Goal: Transaction & Acquisition: Book appointment/travel/reservation

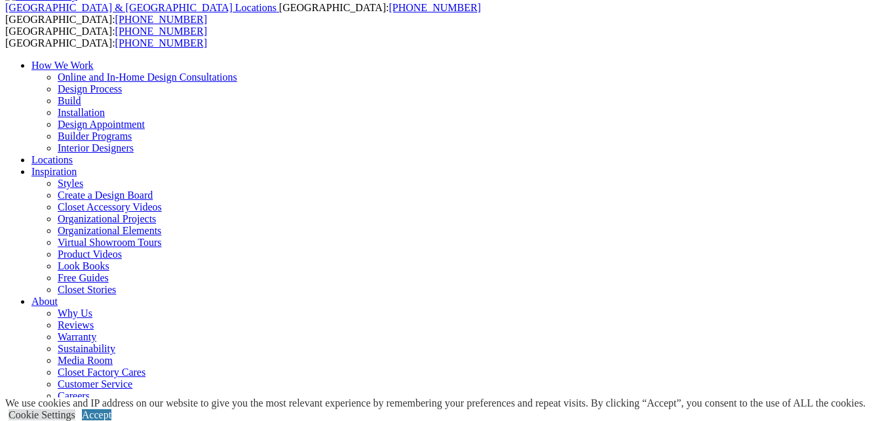
scroll to position [66, 0]
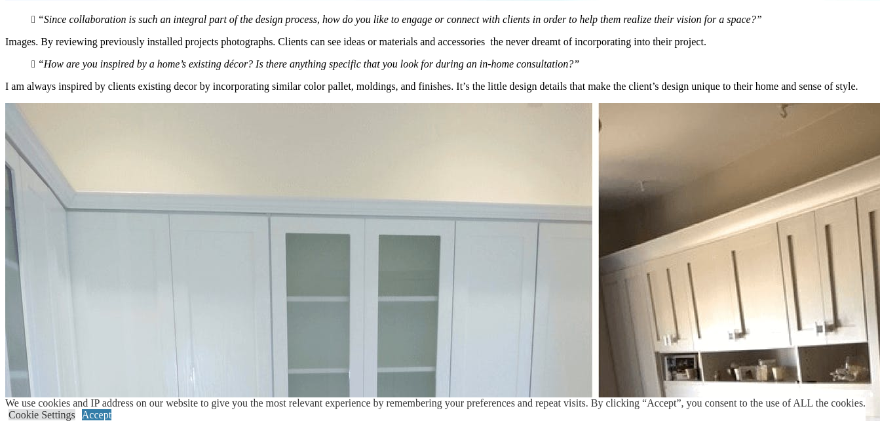
scroll to position [4508, 0]
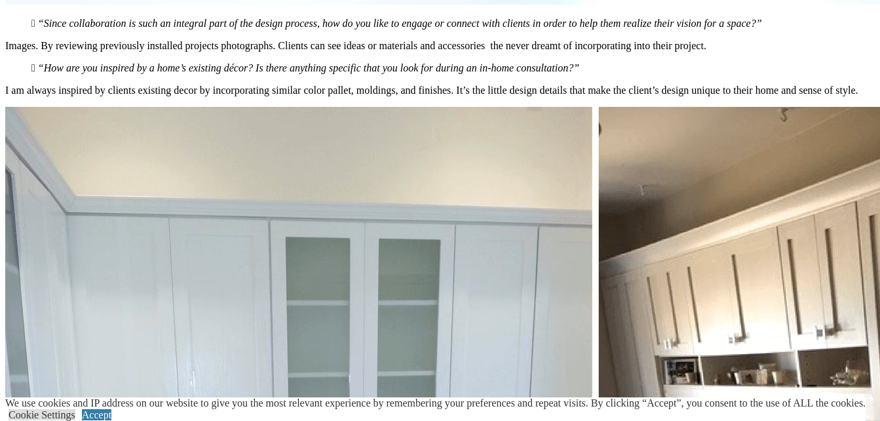
type input "*****"
click input "*" at bounding box center [0, 0] width 0 height 0
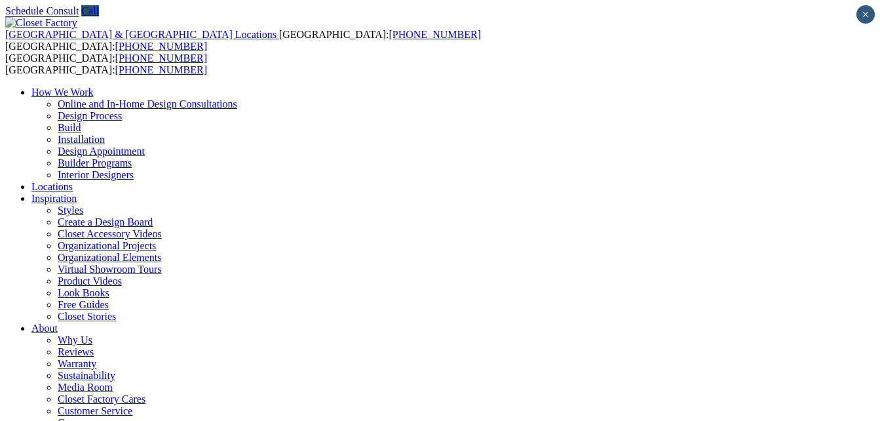
click at [58, 322] on link "About" at bounding box center [44, 327] width 26 height 11
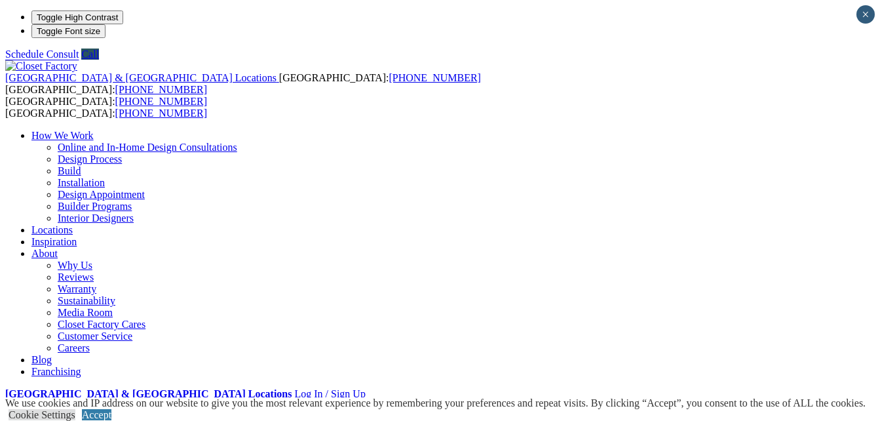
click at [58, 248] on link "About" at bounding box center [44, 253] width 26 height 11
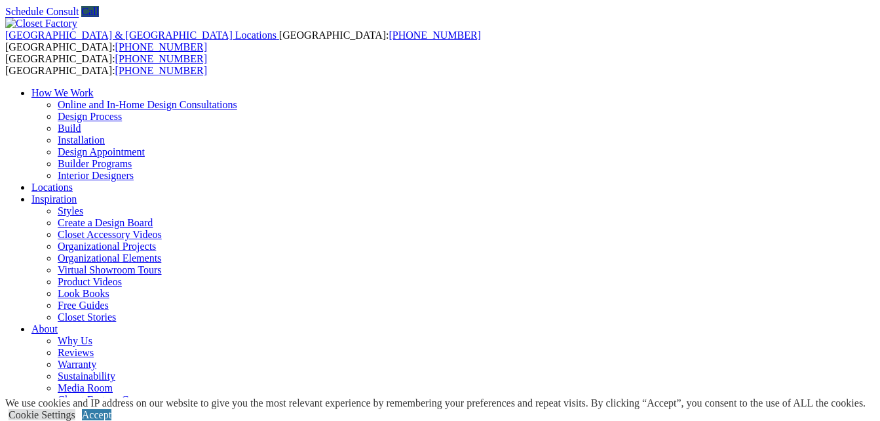
scroll to position [44, 0]
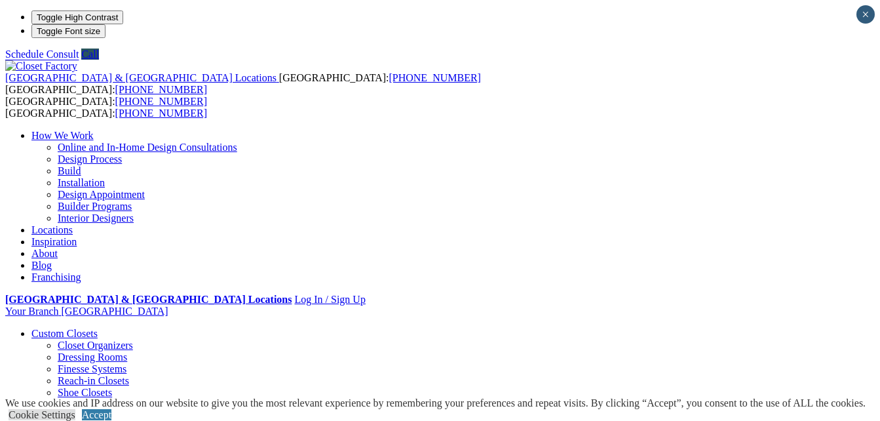
click at [237, 142] on link "Online and In-Home Design Consultations" at bounding box center [148, 147] width 180 height 11
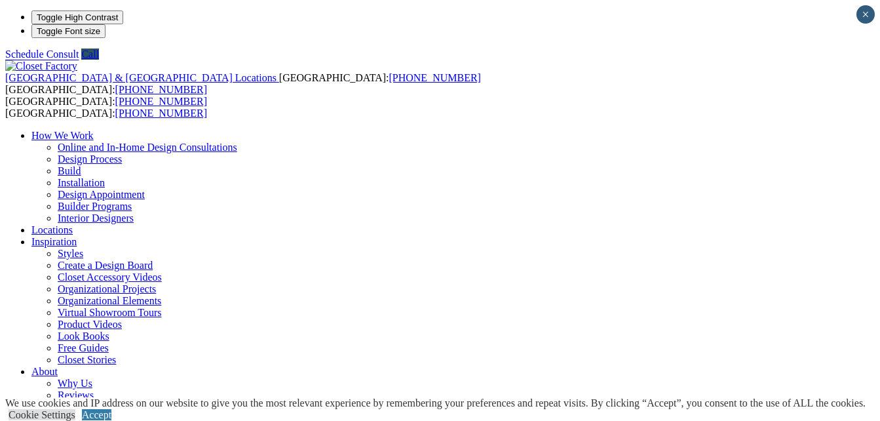
click at [134, 212] on link "Interior Designers" at bounding box center [96, 217] width 76 height 11
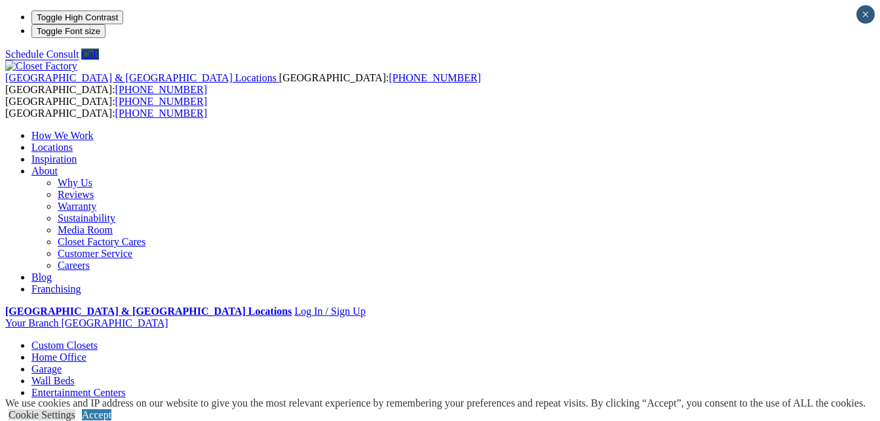
click at [113, 224] on link "Media Room" at bounding box center [85, 229] width 55 height 11
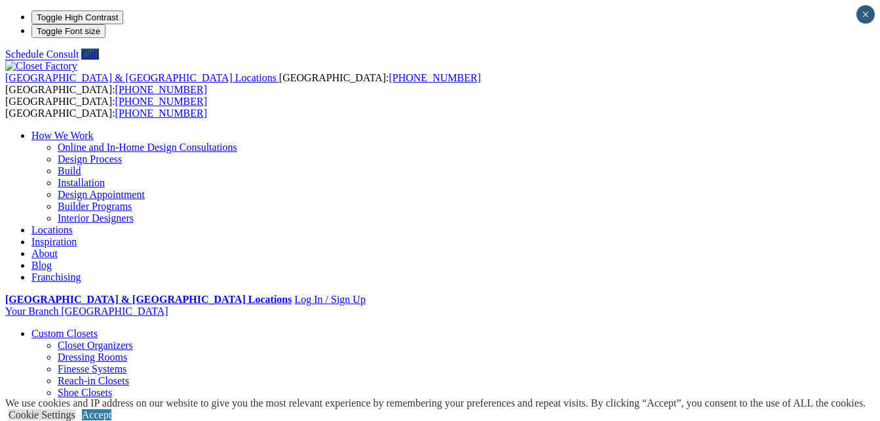
click at [832, 305] on li "Your Branch Long Island ZIP code *" at bounding box center [440, 311] width 870 height 12
click at [764, 305] on li "Your Branch Long Island ZIP code *" at bounding box center [440, 311] width 870 height 12
click at [764, 305] on li "Your Branch Long Island ZIP code *" at bounding box center [440, 312] width 870 height 14
click at [824, 305] on li "Your Branch Long Island ZIP code *" at bounding box center [440, 311] width 870 height 12
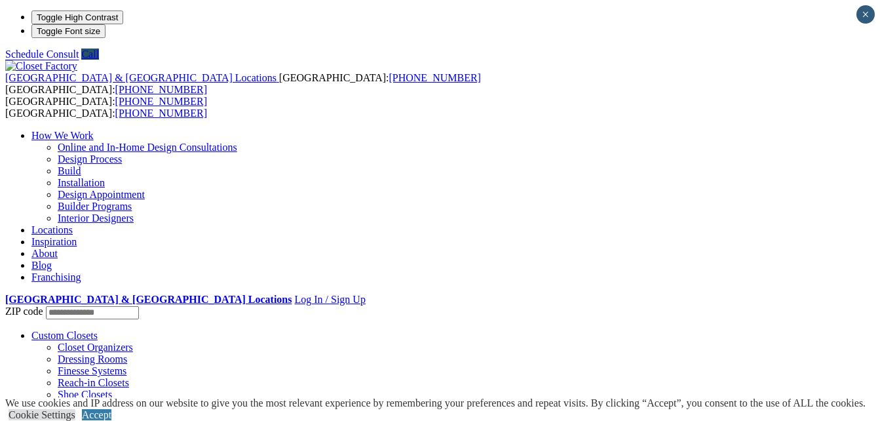
click at [807, 305] on li "Your Branch Long Island ZIP code *" at bounding box center [440, 312] width 870 height 14
click at [807, 305] on li "Your Branch Long Island ZIP code *" at bounding box center [440, 311] width 870 height 12
click at [771, 305] on li "Your Branch Long Island ZIP code *" at bounding box center [440, 312] width 870 height 14
click at [668, 130] on div "How We Work Online and In-Home Design Consultations Design Process Build Instal…" at bounding box center [440, 206] width 870 height 153
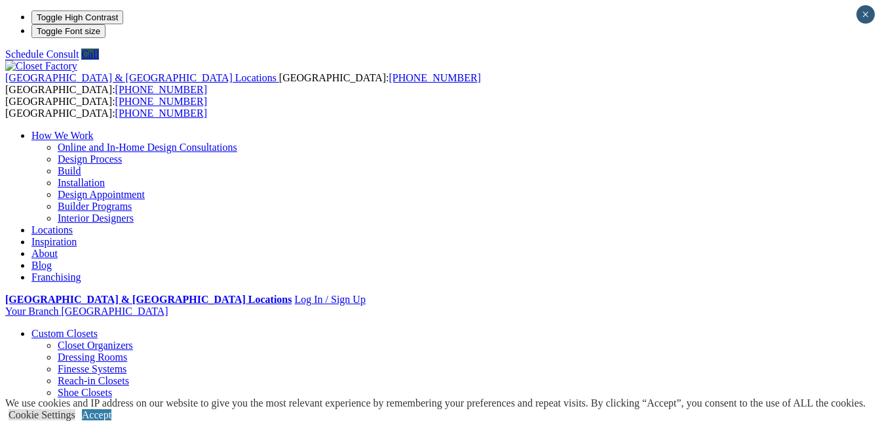
click at [668, 130] on div "How We Work Online and In-Home Design Consultations Design Process Build Instal…" at bounding box center [440, 206] width 870 height 153
click at [122, 153] on link "Design Process" at bounding box center [90, 158] width 64 height 11
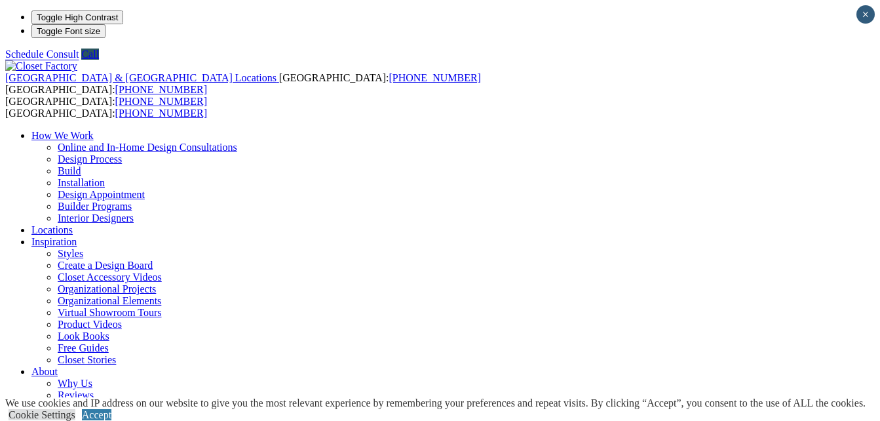
click at [145, 189] on link "Design Appointment" at bounding box center [101, 194] width 87 height 11
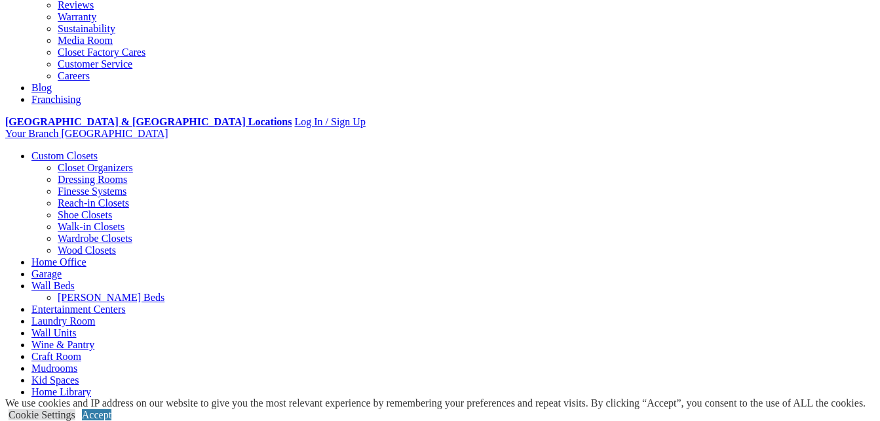
scroll to position [393, 0]
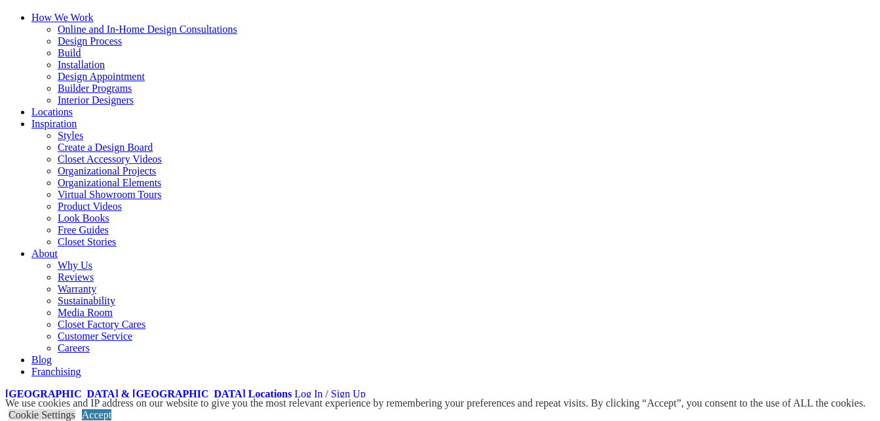
scroll to position [0, 0]
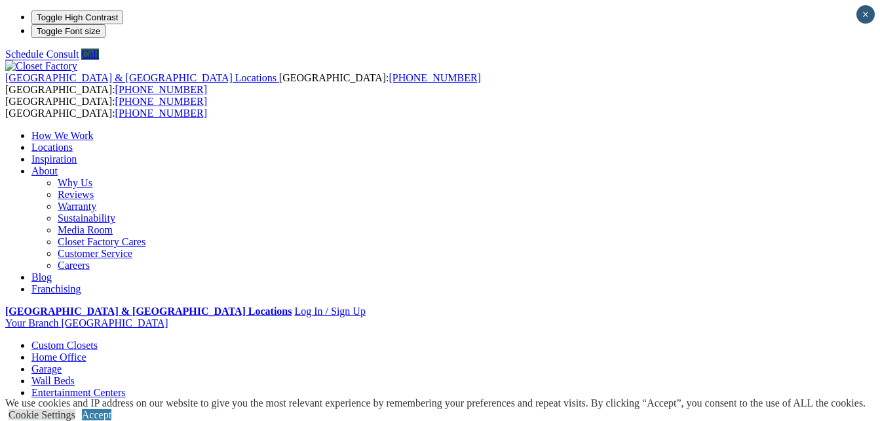
click at [132, 248] on link "Customer Service" at bounding box center [95, 253] width 75 height 11
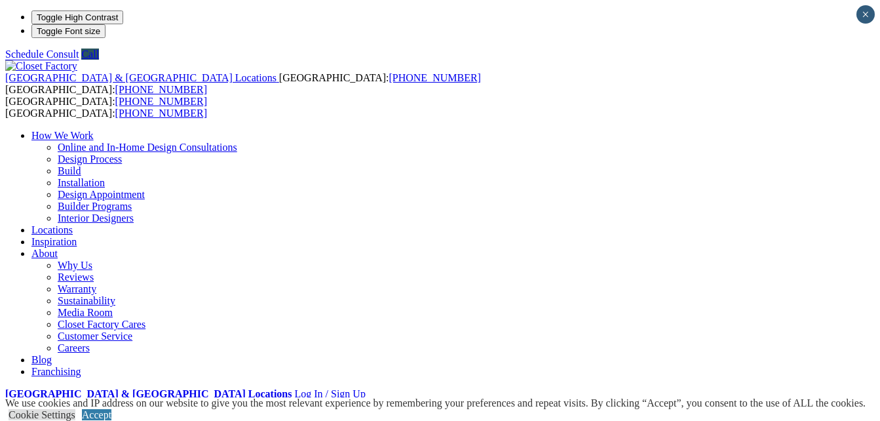
click at [90, 342] on link "Careers" at bounding box center [74, 347] width 32 height 11
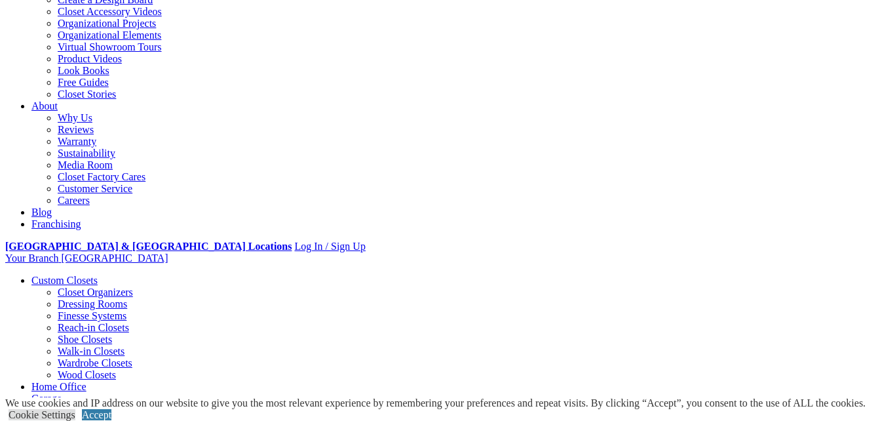
scroll to position [148, 0]
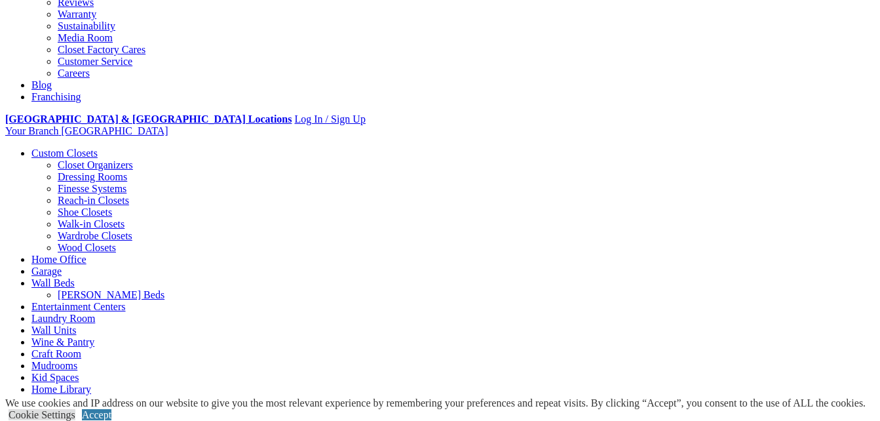
scroll to position [393, 0]
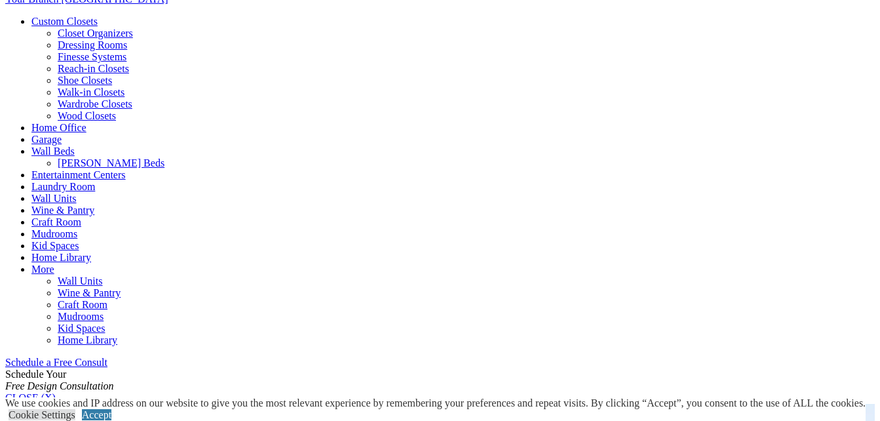
scroll to position [480, 0]
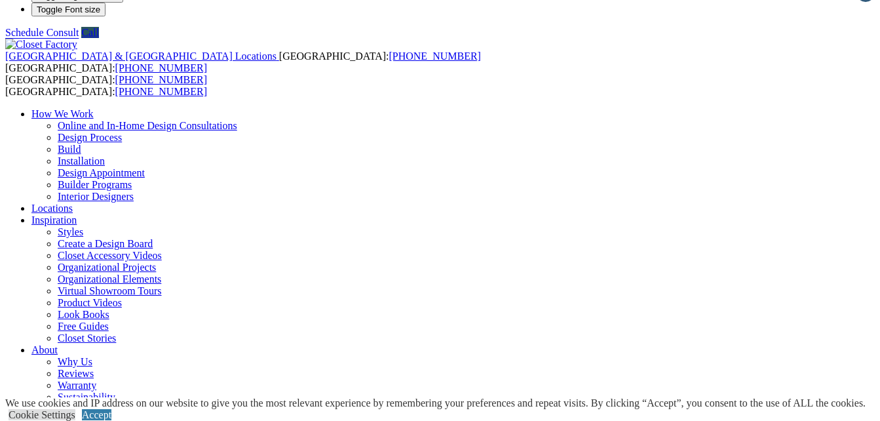
scroll to position [0, 0]
